Goal: Navigation & Orientation: Find specific page/section

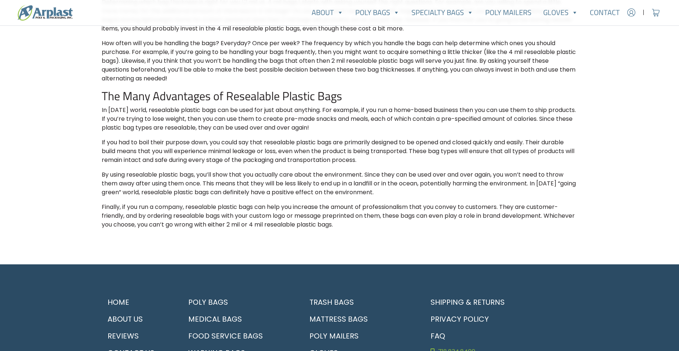
scroll to position [457, 0]
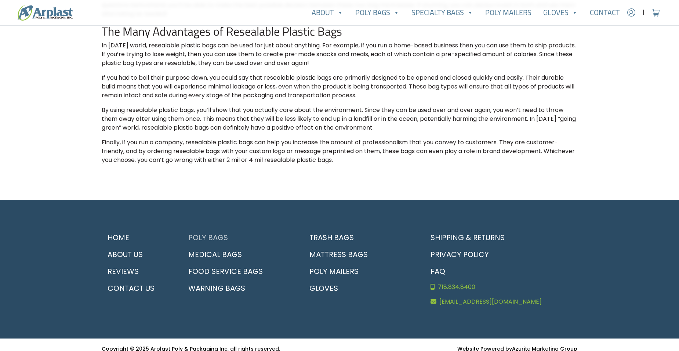
click at [206, 234] on link "Poly Bags" at bounding box center [238, 237] width 112 height 17
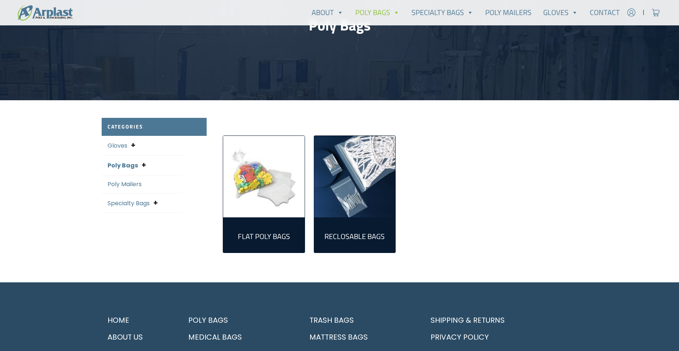
scroll to position [106, 0]
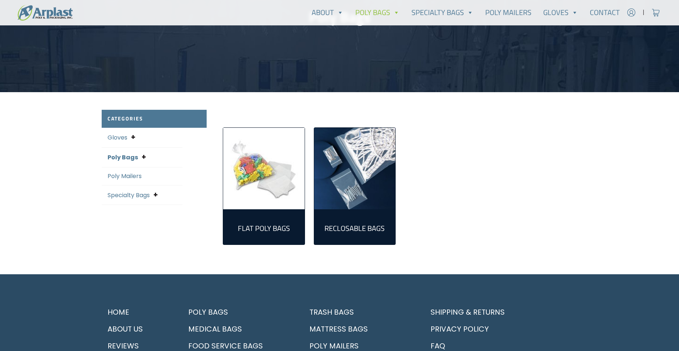
click at [337, 229] on h2 "Reclosable Bags (161)" at bounding box center [355, 228] width 70 height 9
